Goal: Task Accomplishment & Management: Use online tool/utility

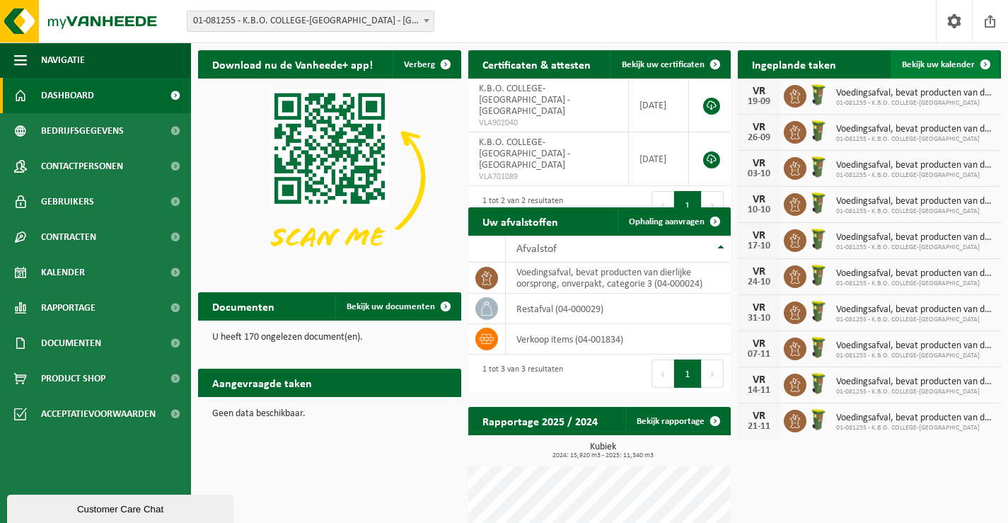
click at [911, 59] on link "Bekijk uw kalender" at bounding box center [944, 64] width 109 height 28
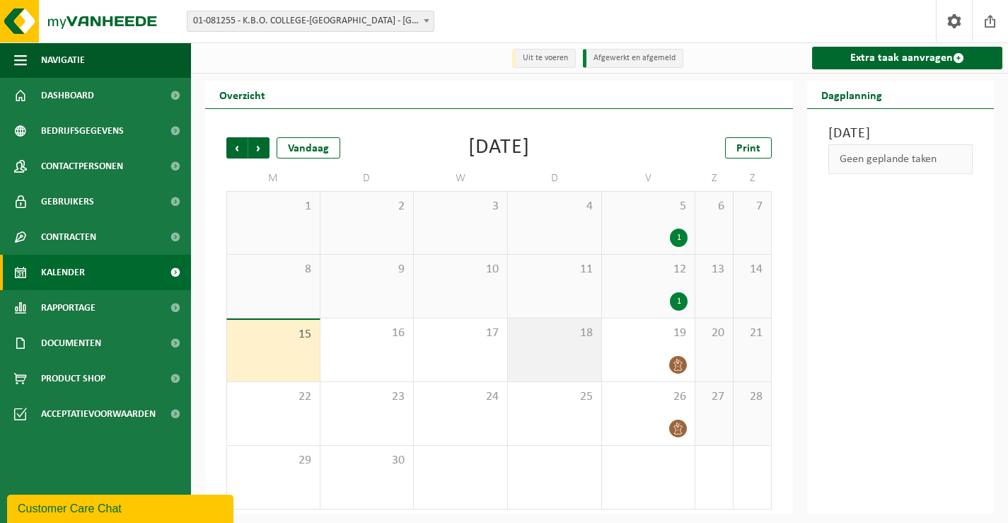
click at [582, 339] on span "18" at bounding box center [554, 333] width 79 height 16
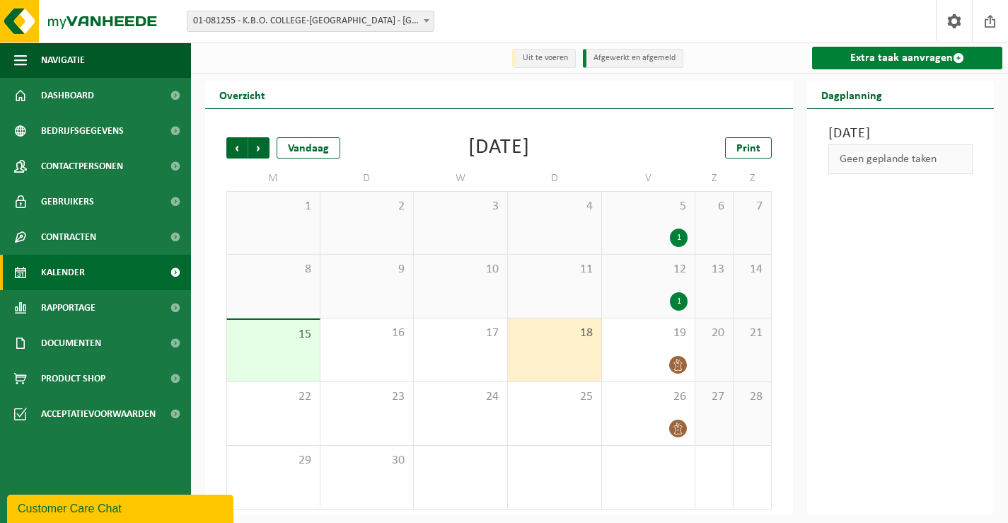
click at [911, 55] on link "Extra taak aanvragen" at bounding box center [907, 58] width 190 height 23
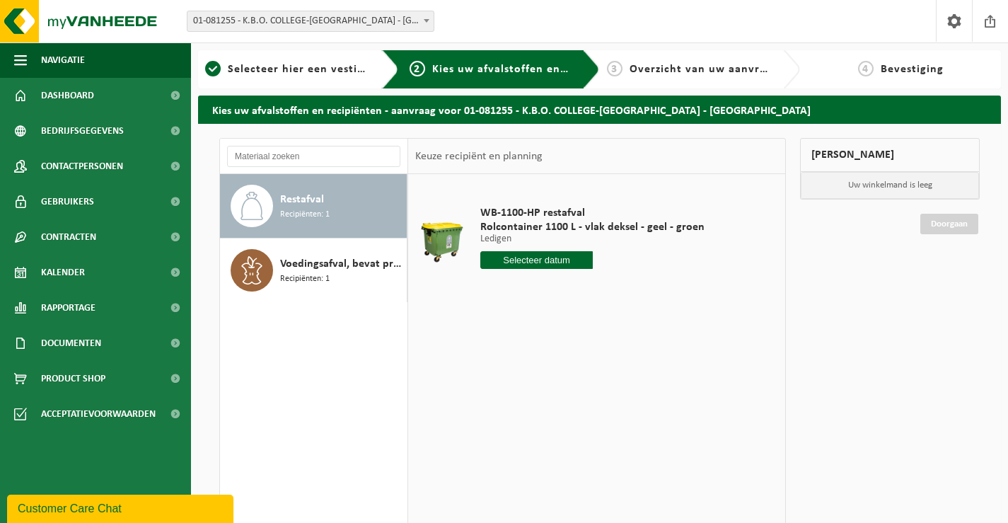
click at [293, 198] on span "Restafval" at bounding box center [302, 199] width 44 height 17
click at [564, 262] on input "text" at bounding box center [536, 260] width 112 height 18
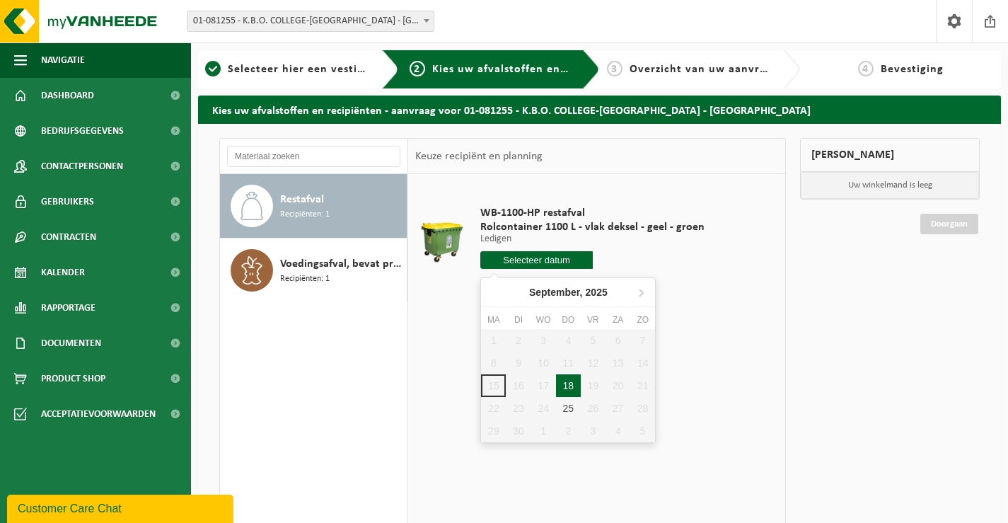
click at [569, 390] on div "18" at bounding box center [568, 385] width 25 height 23
type input "Van 2025-09-18"
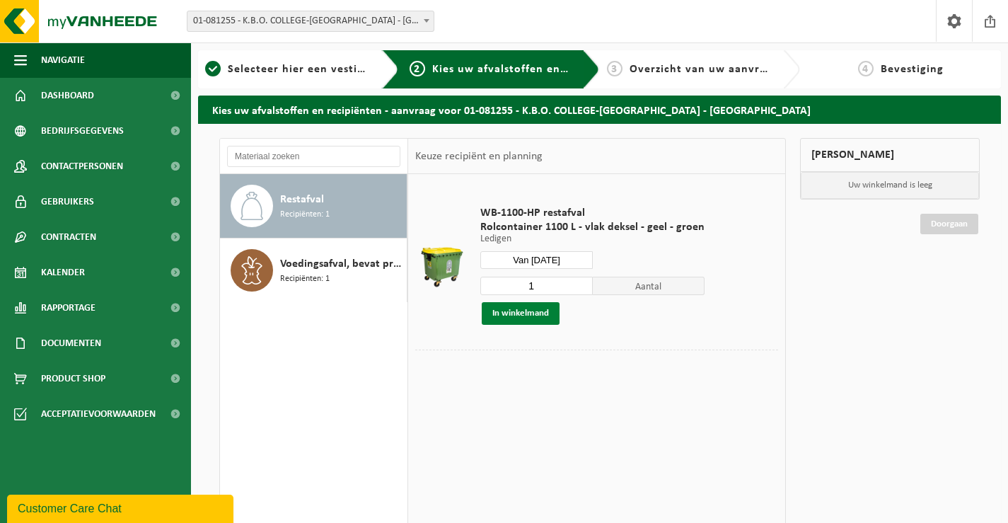
click at [520, 313] on button "In winkelmand" at bounding box center [521, 313] width 78 height 23
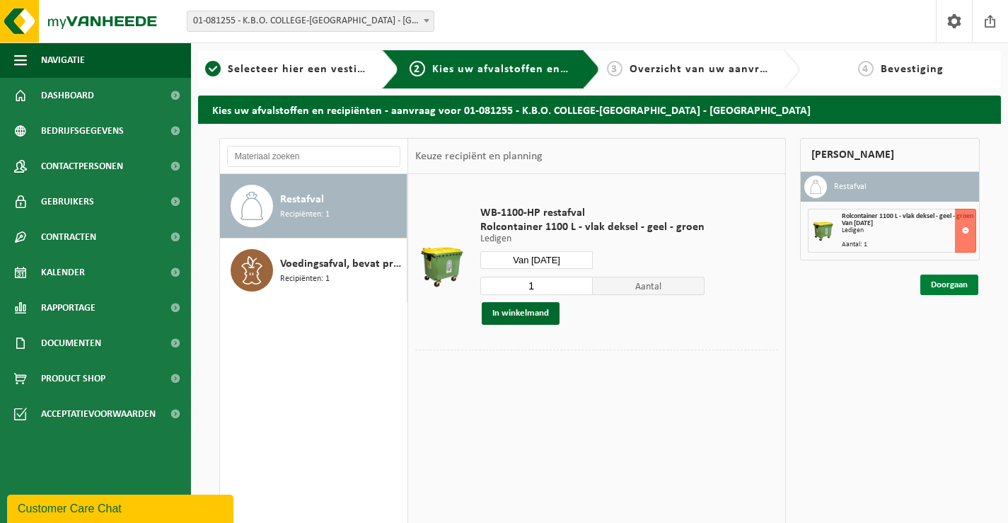
click at [947, 292] on link "Doorgaan" at bounding box center [949, 284] width 58 height 21
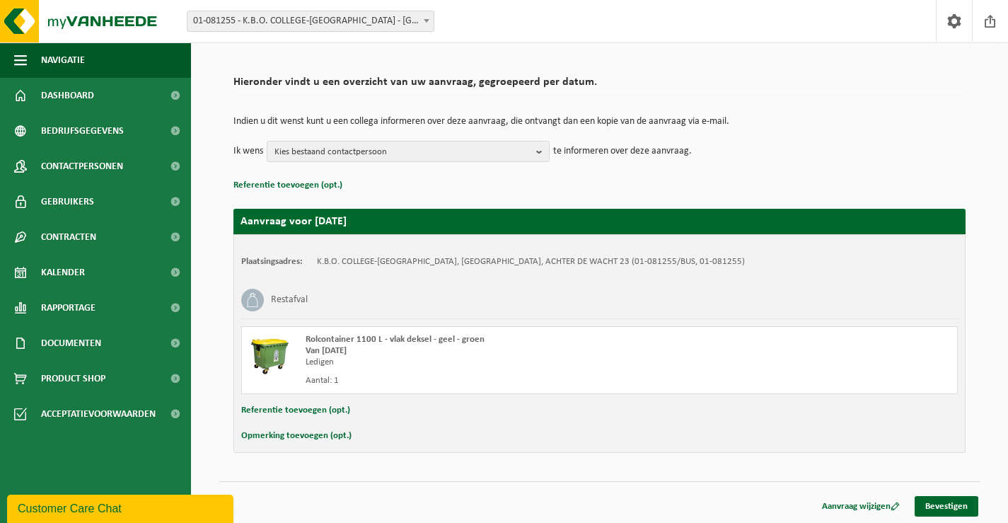
scroll to position [84, 0]
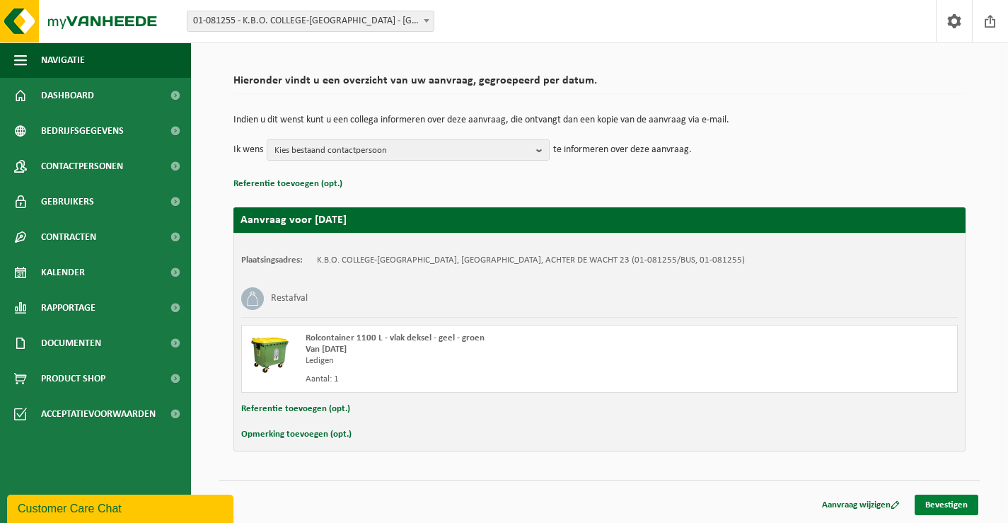
click at [943, 499] on link "Bevestigen" at bounding box center [946, 504] width 64 height 21
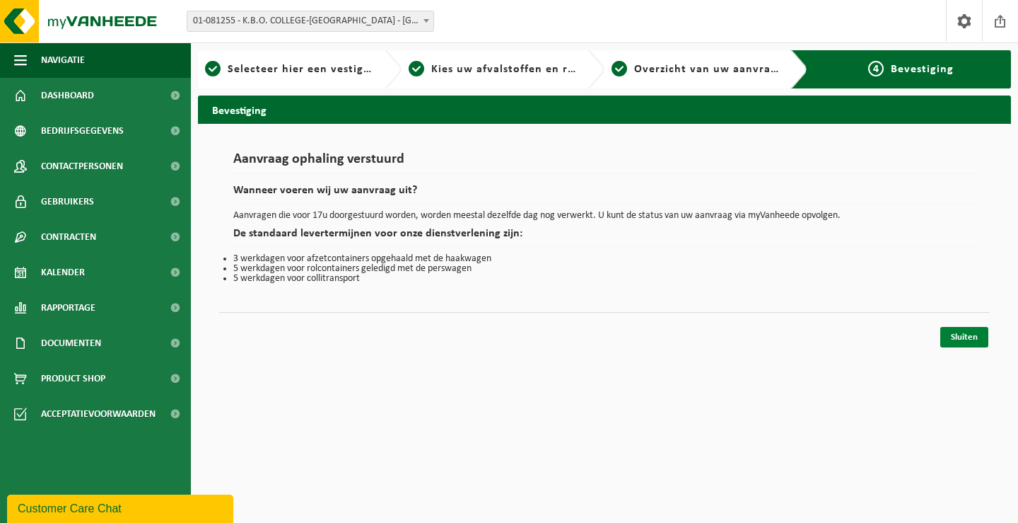
click at [966, 334] on link "Sluiten" at bounding box center [964, 337] width 48 height 21
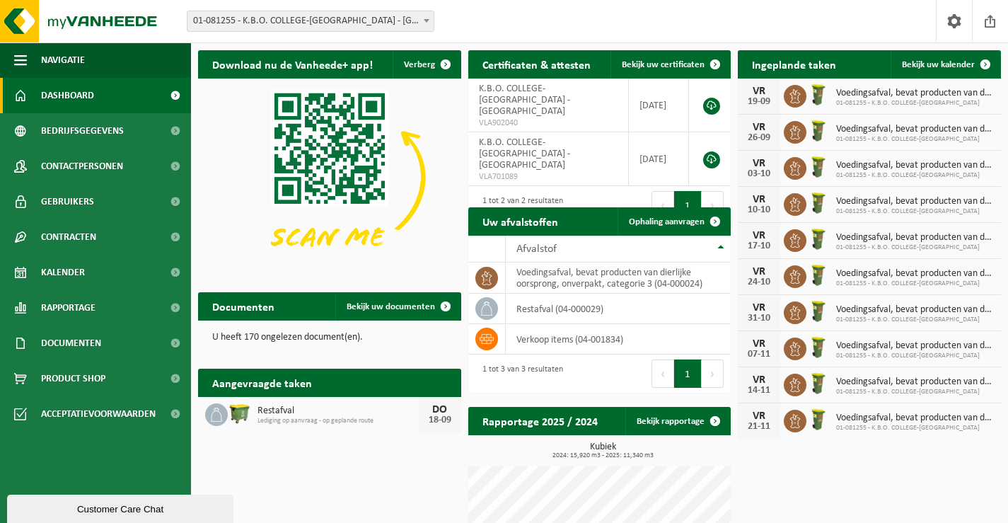
click at [896, 93] on span "Voedingsafval, bevat producten van dierlijke oorsprong, onverpakt, categorie 3" at bounding box center [915, 93] width 158 height 11
click at [858, 88] on span "Voedingsafval, bevat producten van dierlijke oorsprong, onverpakt, categorie 3" at bounding box center [915, 93] width 158 height 11
click at [855, 91] on span "Voedingsafval, bevat producten van dierlijke oorsprong, onverpakt, categorie 3" at bounding box center [915, 93] width 158 height 11
click at [884, 96] on span "Voedingsafval, bevat producten van dierlijke oorsprong, onverpakt, categorie 3" at bounding box center [915, 93] width 158 height 11
click at [883, 95] on span "Voedingsafval, bevat producten van dierlijke oorsprong, onverpakt, categorie 3" at bounding box center [915, 93] width 158 height 11
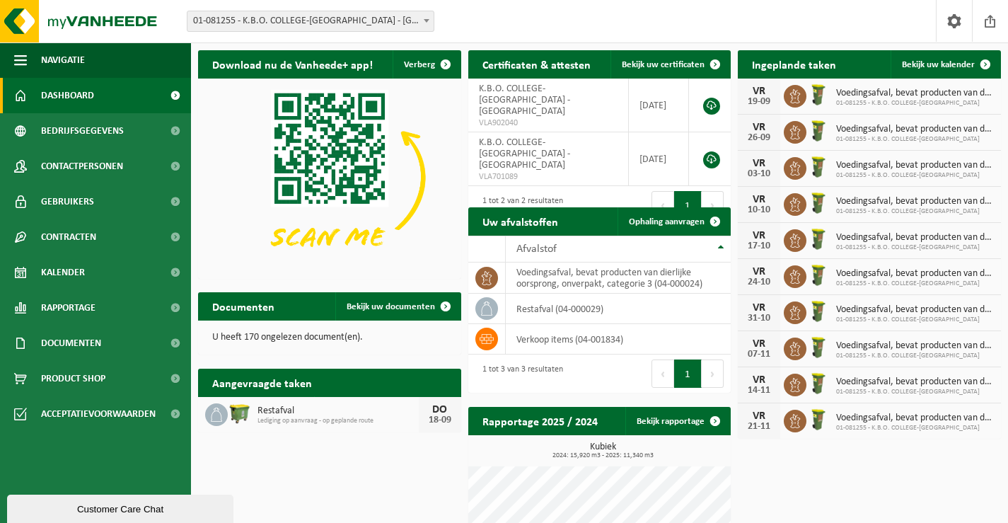
click at [800, 105] on span at bounding box center [794, 96] width 23 height 23
click at [986, 66] on span at bounding box center [985, 64] width 28 height 28
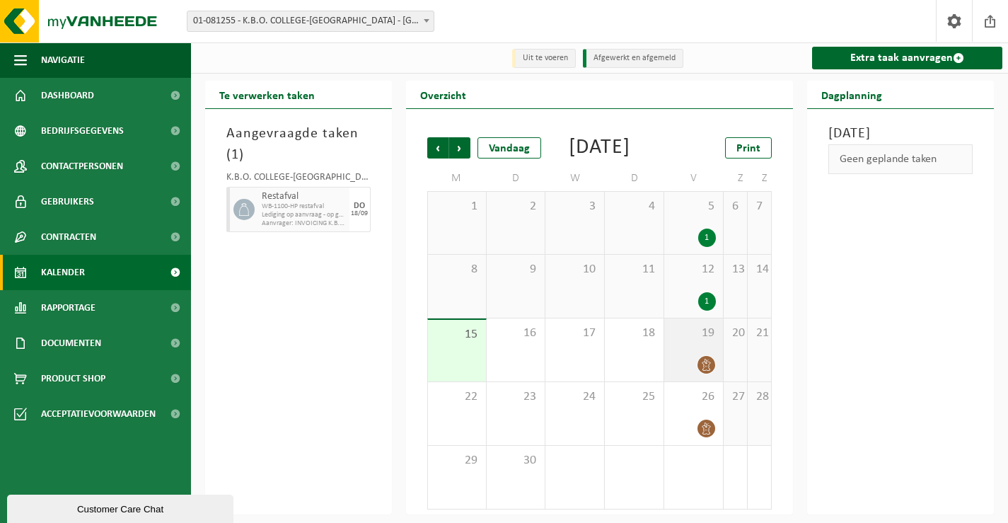
click at [704, 371] on icon at bounding box center [706, 364] width 12 height 12
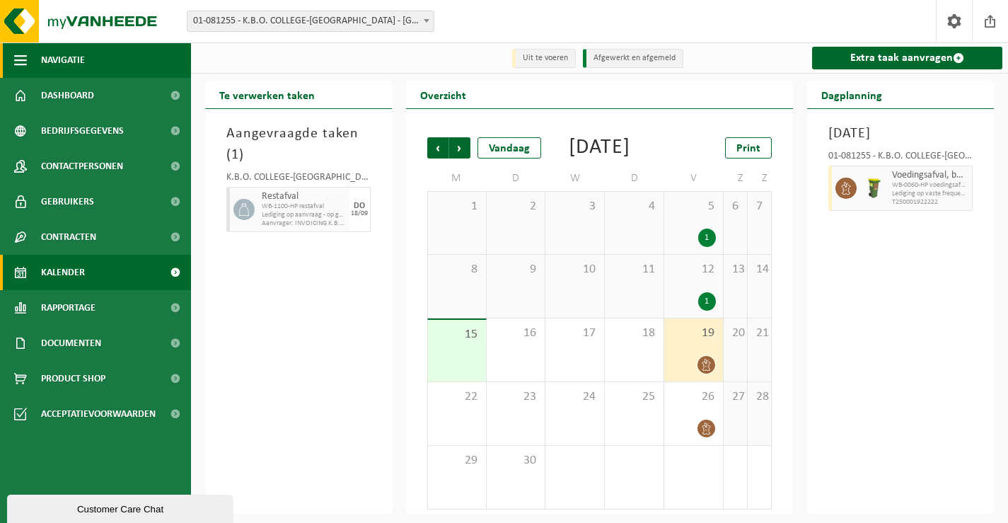
click at [72, 59] on span "Navigatie" at bounding box center [63, 59] width 44 height 35
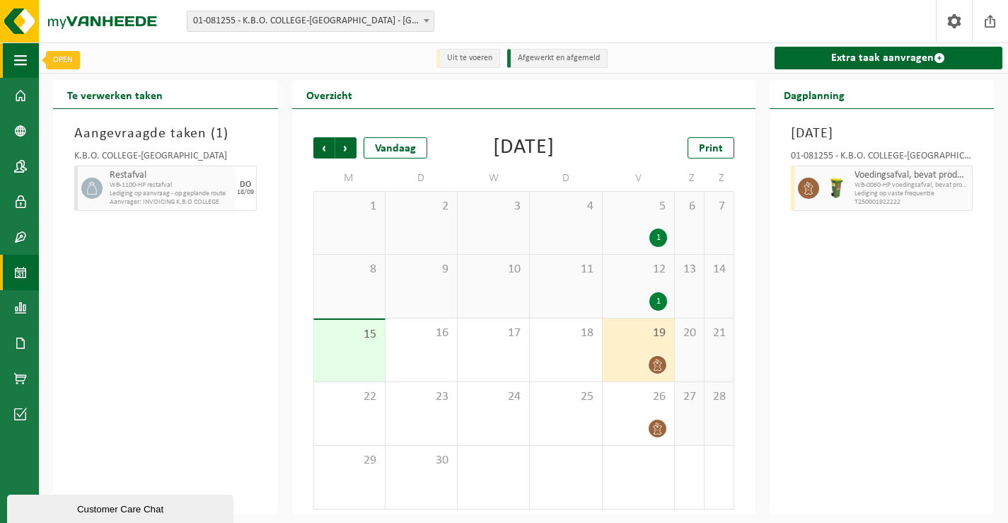
click at [21, 57] on span "button" at bounding box center [20, 59] width 13 height 35
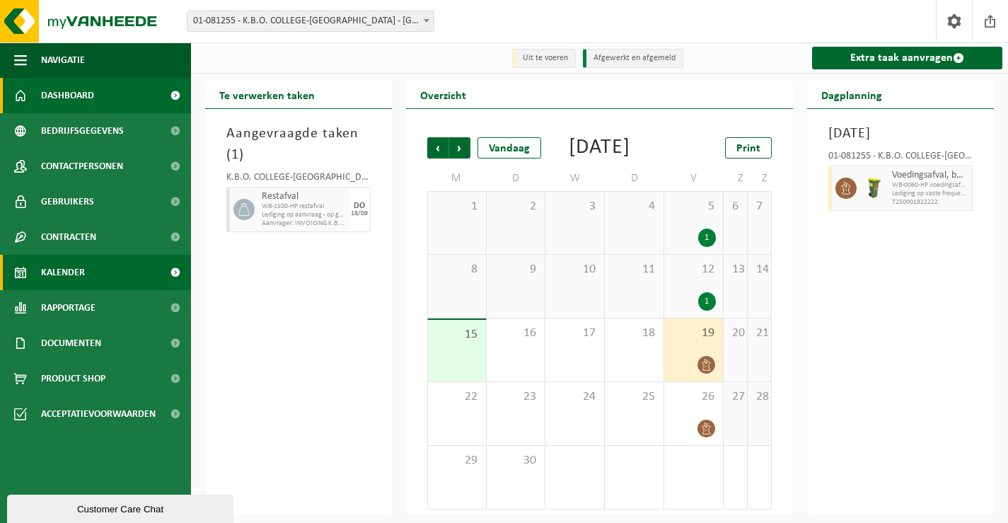
click at [60, 91] on span "Dashboard" at bounding box center [67, 95] width 53 height 35
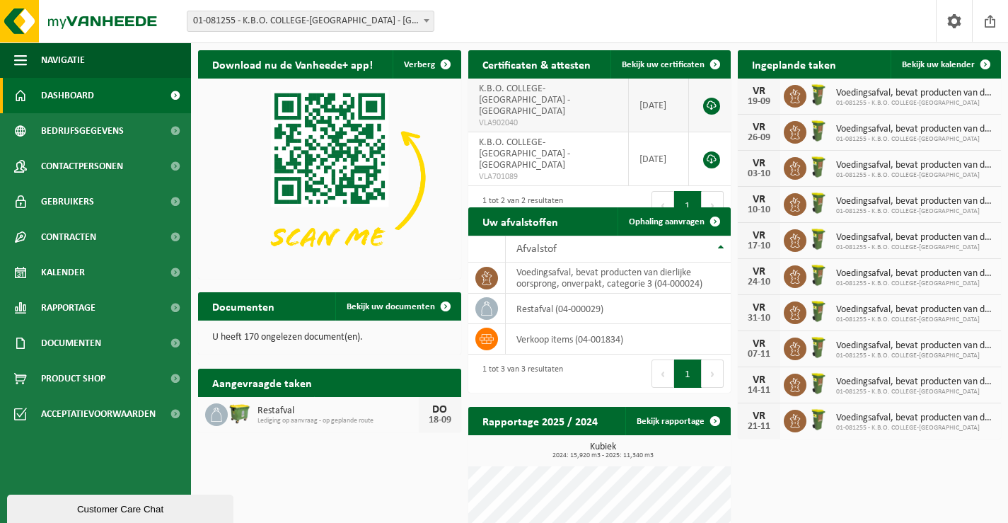
click at [711, 99] on link at bounding box center [711, 106] width 17 height 17
click at [356, 305] on span "Bekijk uw documenten" at bounding box center [390, 306] width 88 height 9
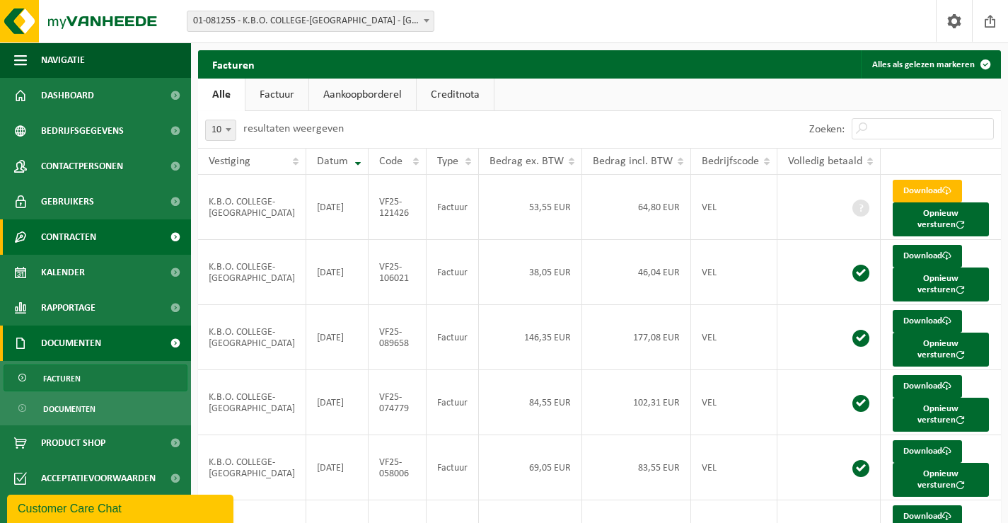
click at [79, 235] on span "Contracten" at bounding box center [68, 236] width 55 height 35
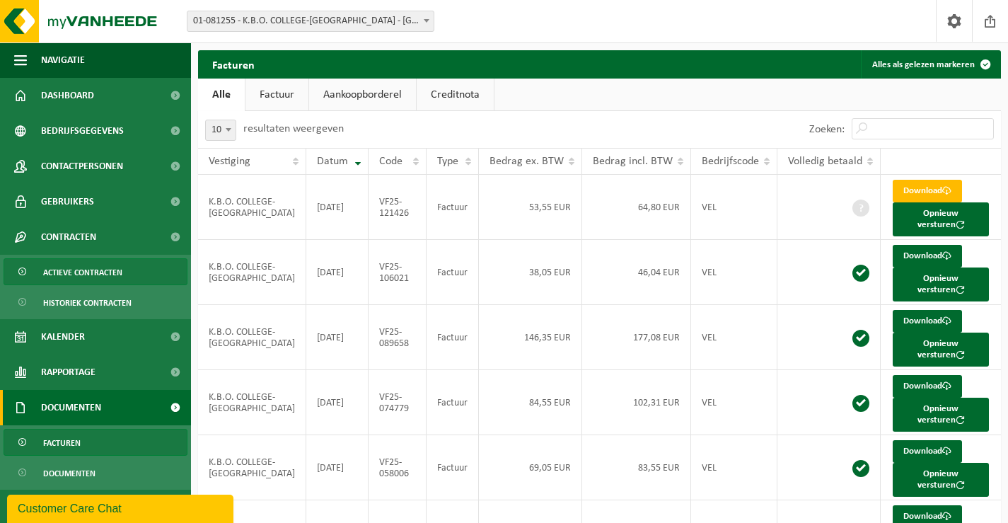
click at [110, 271] on span "Actieve contracten" at bounding box center [82, 272] width 79 height 27
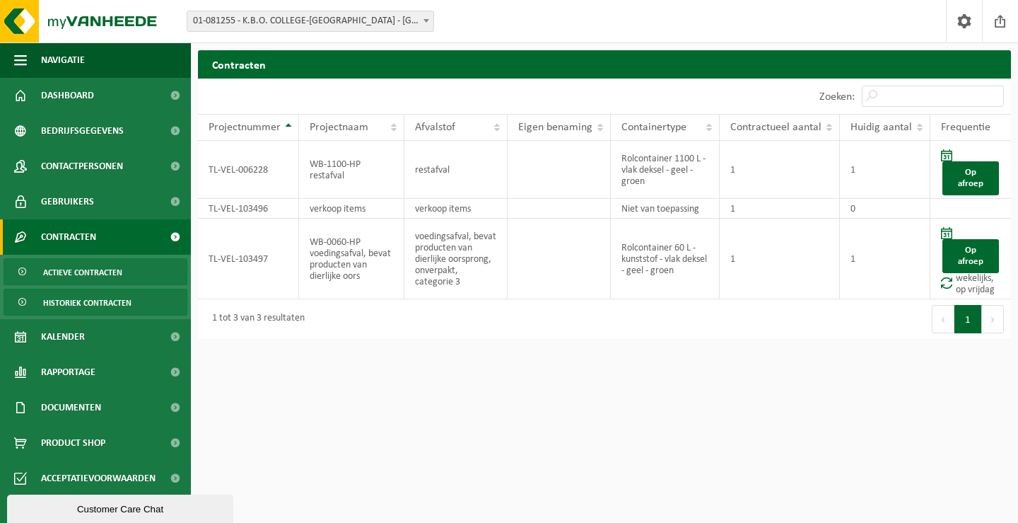
click at [99, 301] on span "Historiek contracten" at bounding box center [87, 302] width 88 height 27
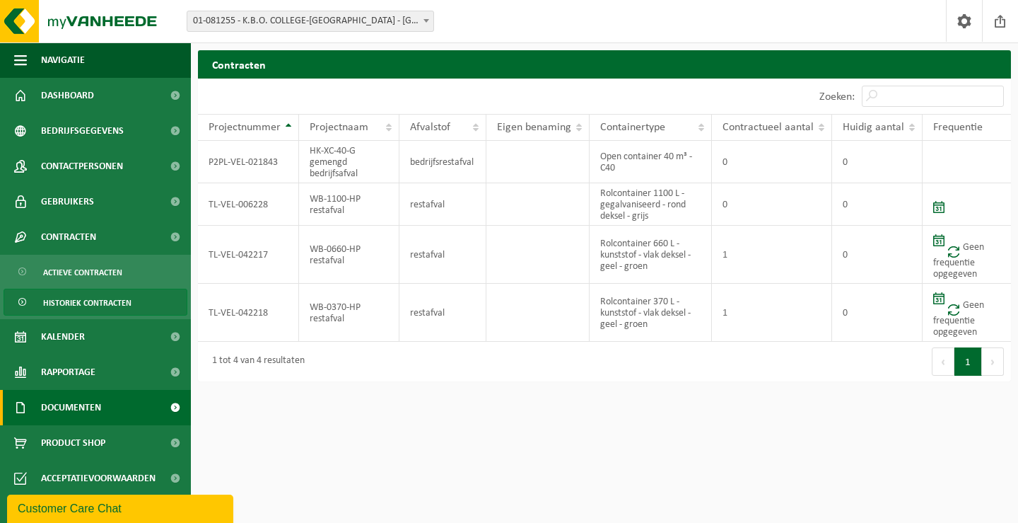
click at [81, 403] on span "Documenten" at bounding box center [71, 407] width 60 height 35
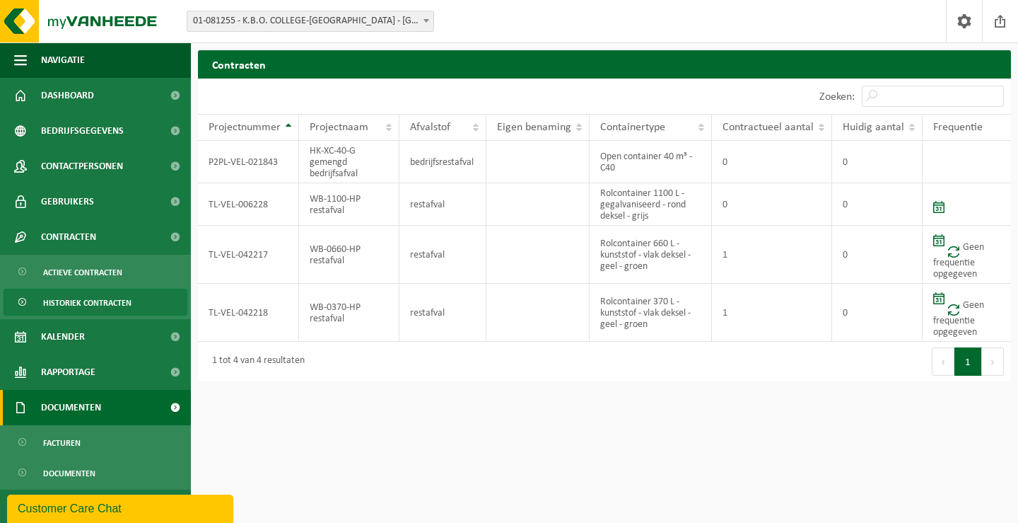
click at [164, 405] on span at bounding box center [175, 407] width 32 height 35
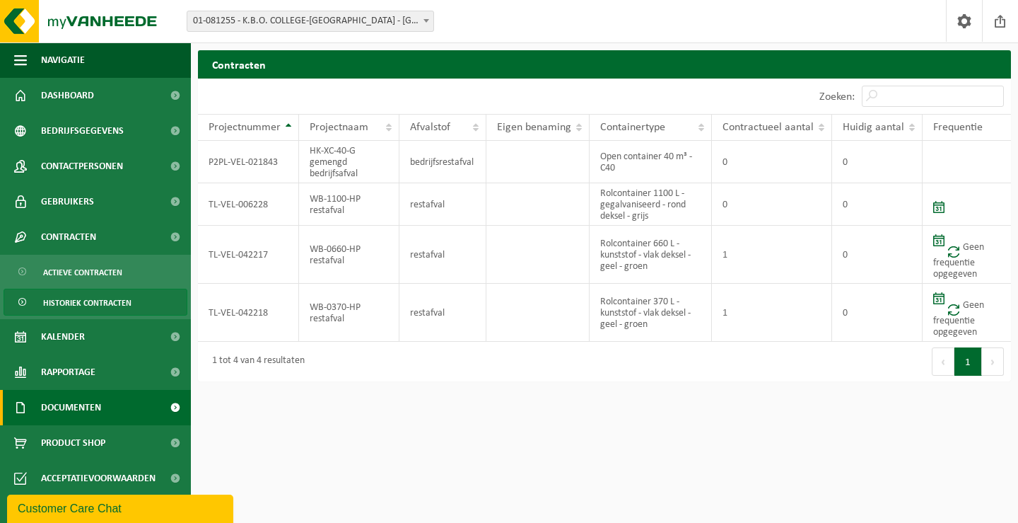
click at [101, 406] on span "Documenten" at bounding box center [71, 407] width 60 height 35
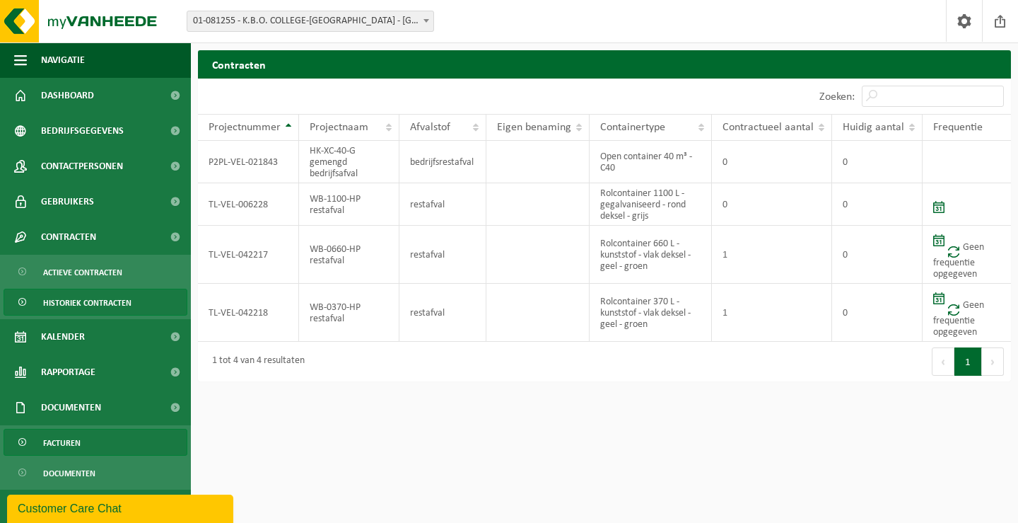
scroll to position [37, 0]
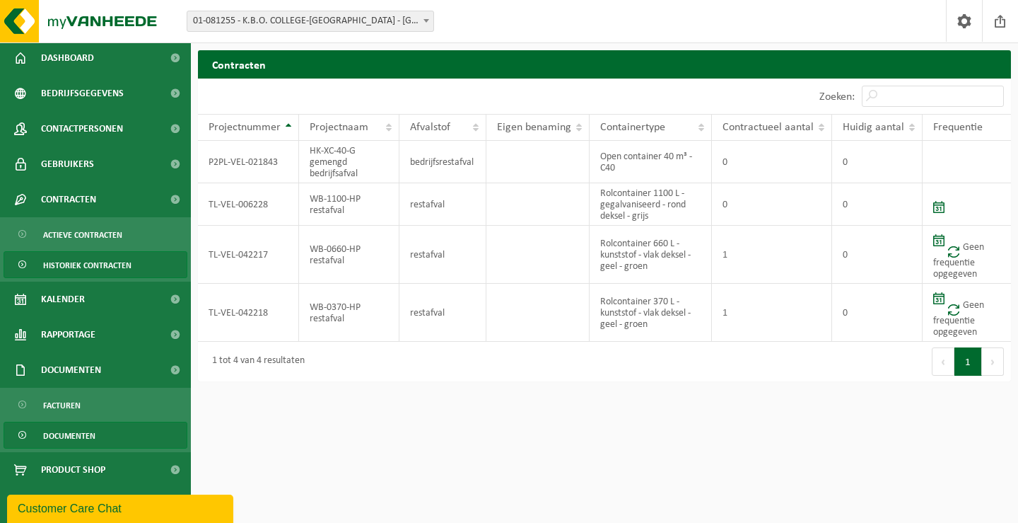
click at [65, 437] on span "Documenten" at bounding box center [69, 435] width 52 height 27
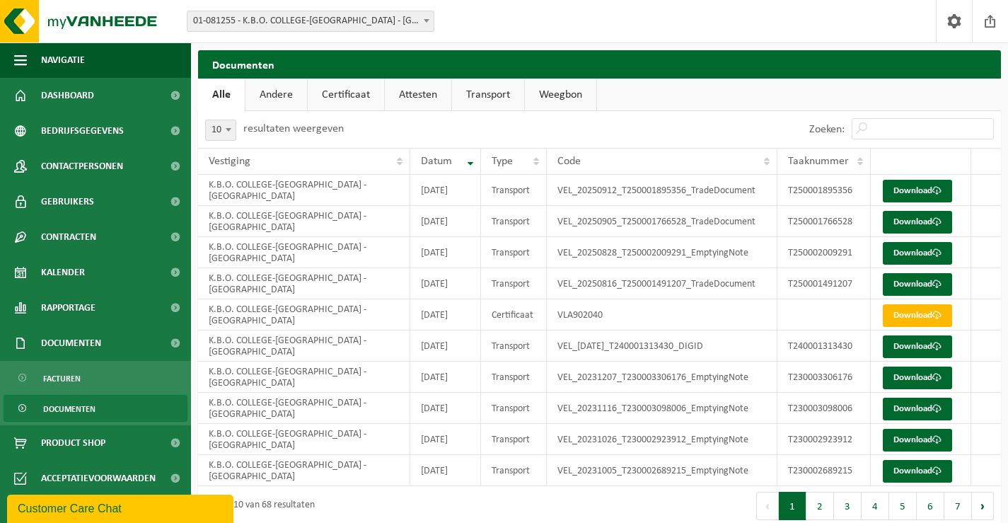
click at [342, 92] on link "Certificaat" at bounding box center [346, 94] width 76 height 33
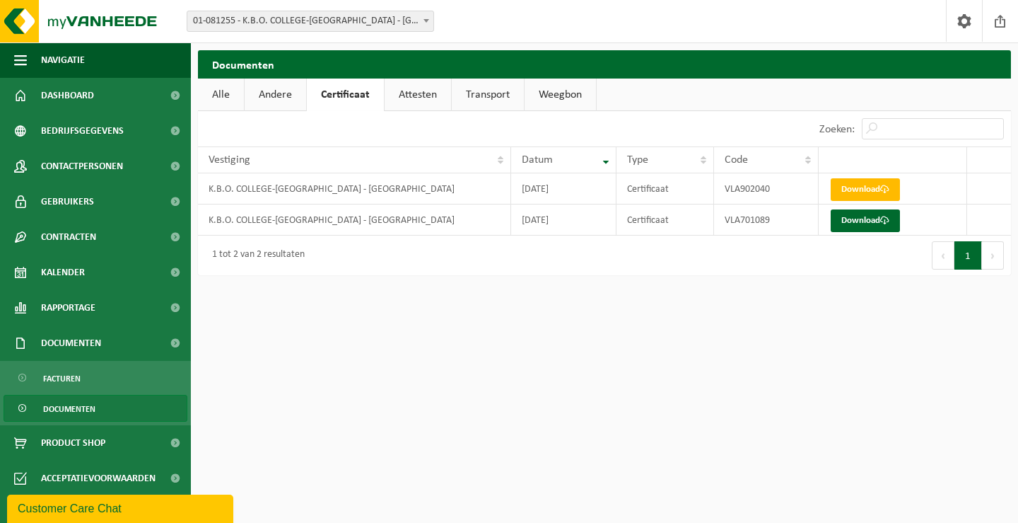
click at [416, 96] on link "Attesten" at bounding box center [418, 94] width 66 height 33
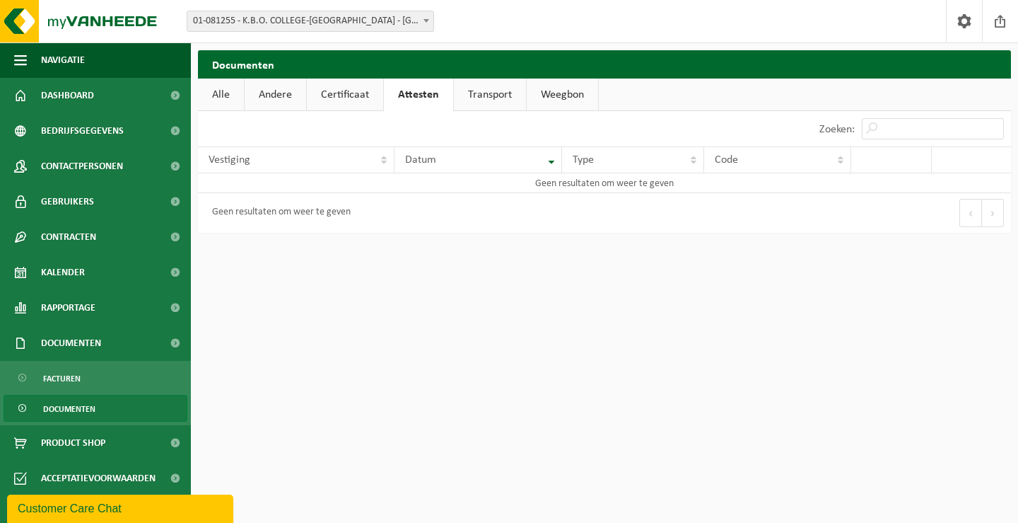
click at [284, 100] on link "Andere" at bounding box center [276, 94] width 62 height 33
click at [348, 94] on link "Certificaat" at bounding box center [347, 94] width 76 height 33
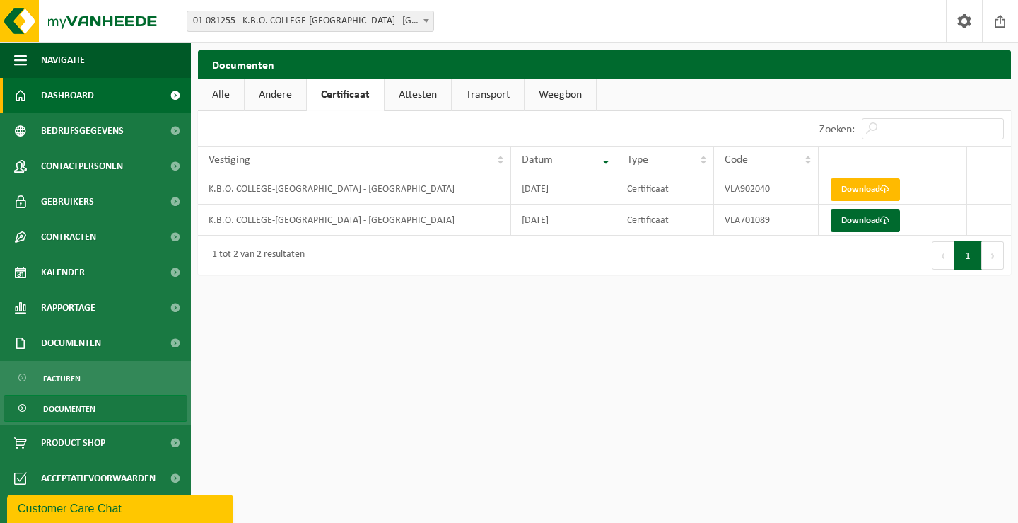
click at [98, 92] on link "Dashboard" at bounding box center [95, 95] width 191 height 35
